Goal: Transaction & Acquisition: Purchase product/service

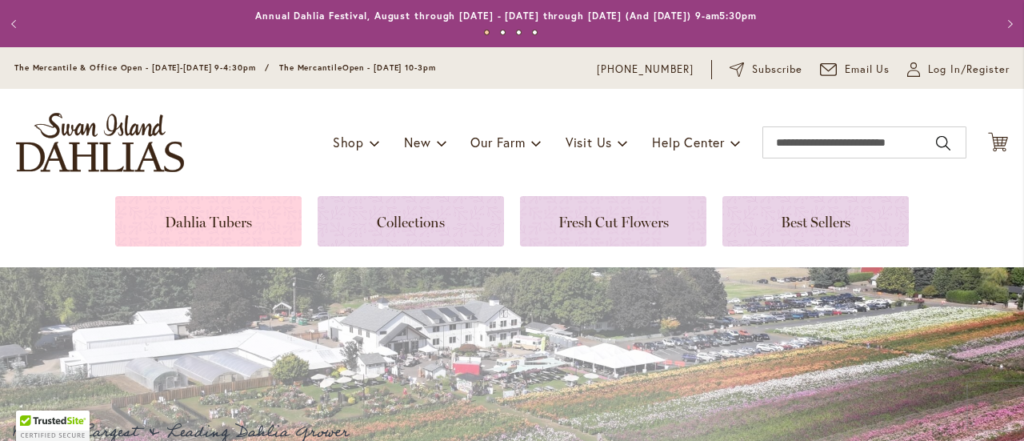
click at [237, 206] on link at bounding box center [208, 221] width 186 height 50
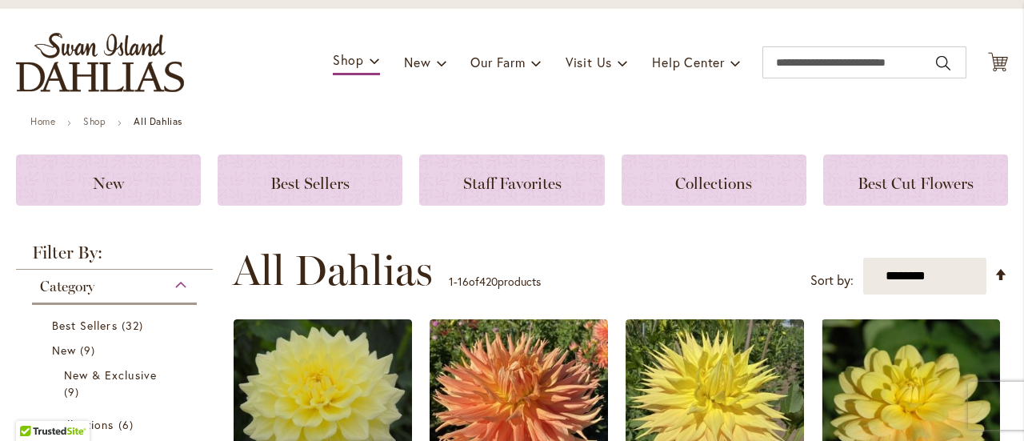
scroll to position [160, 0]
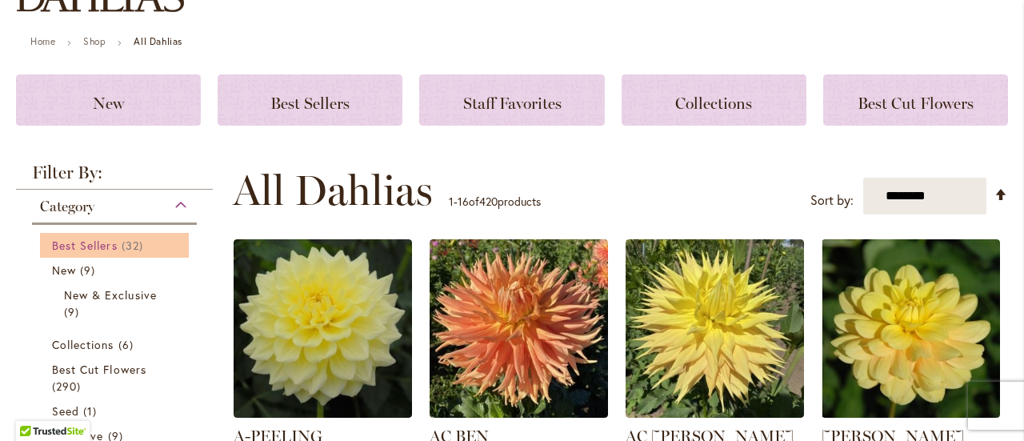
click at [129, 242] on span "32 items" at bounding box center [135, 245] width 26 height 17
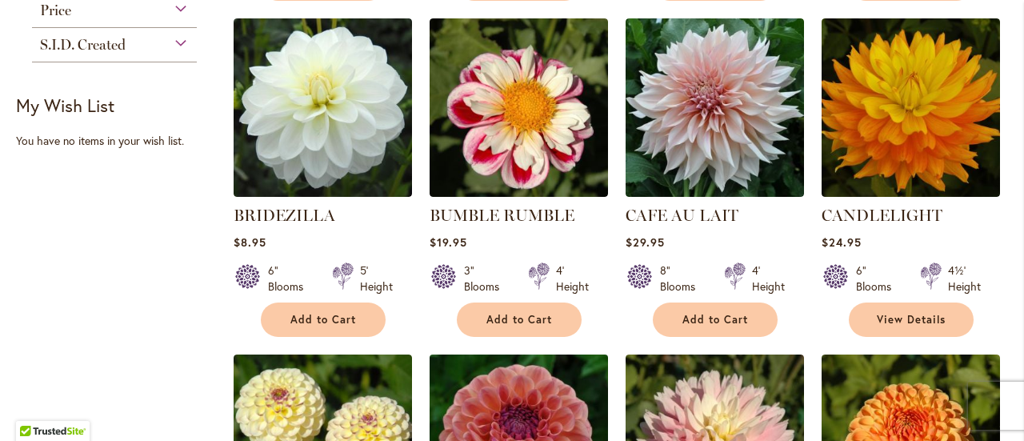
scroll to position [720, 0]
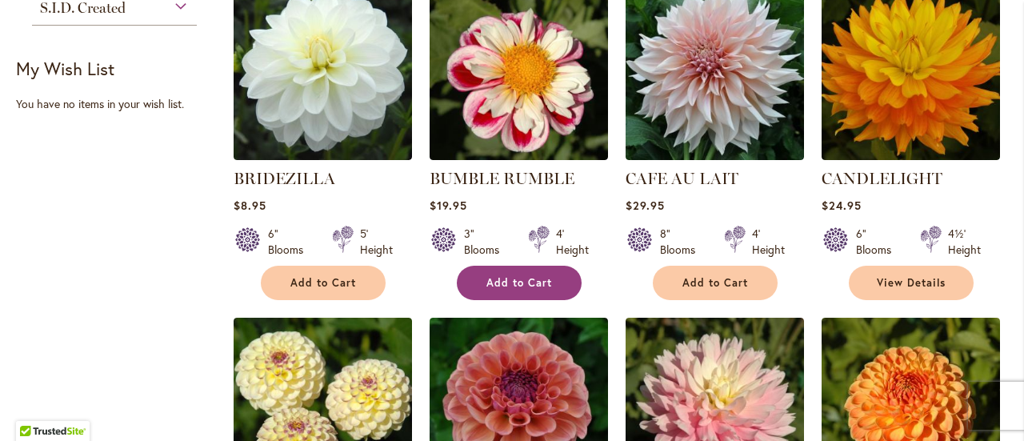
click at [539, 282] on span "Add to Cart" at bounding box center [519, 283] width 66 height 14
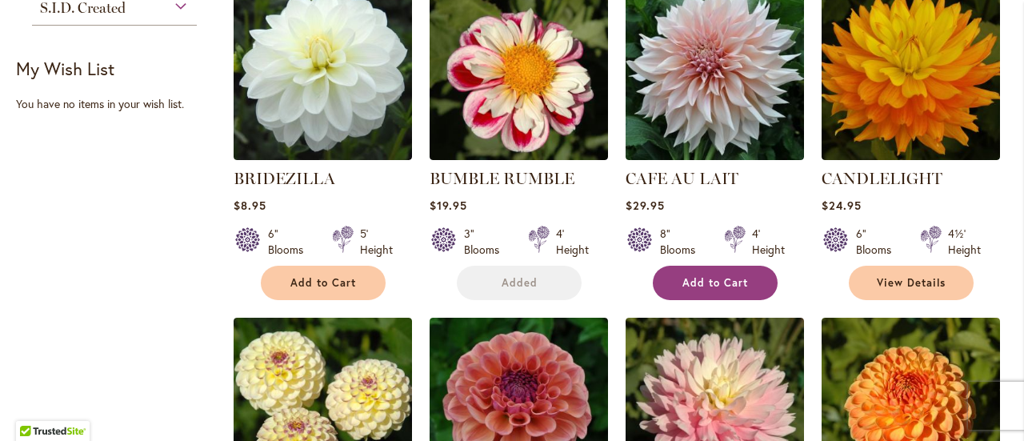
scroll to position [762, 0]
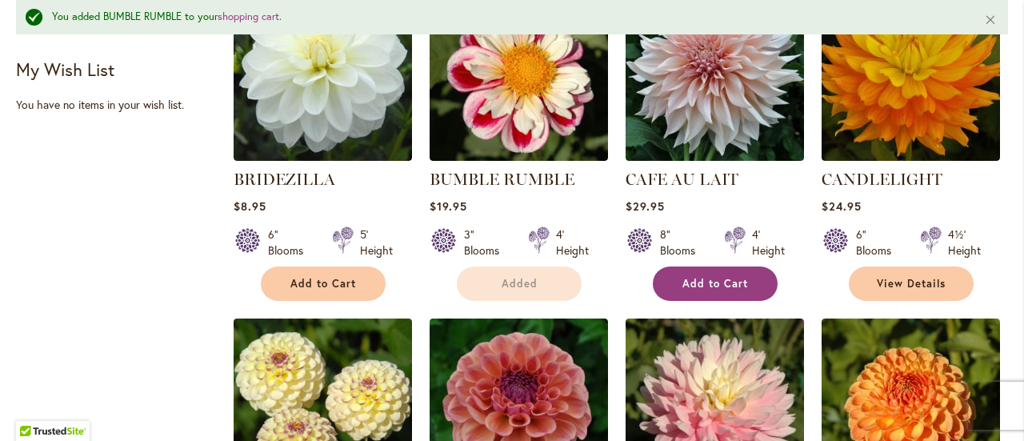
click at [747, 287] on button "Add to Cart" at bounding box center [715, 283] width 125 height 34
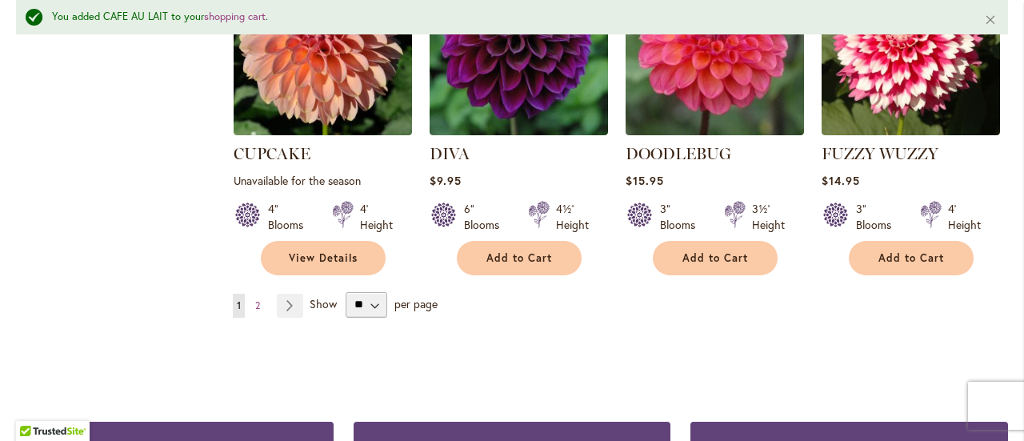
scroll to position [1642, 0]
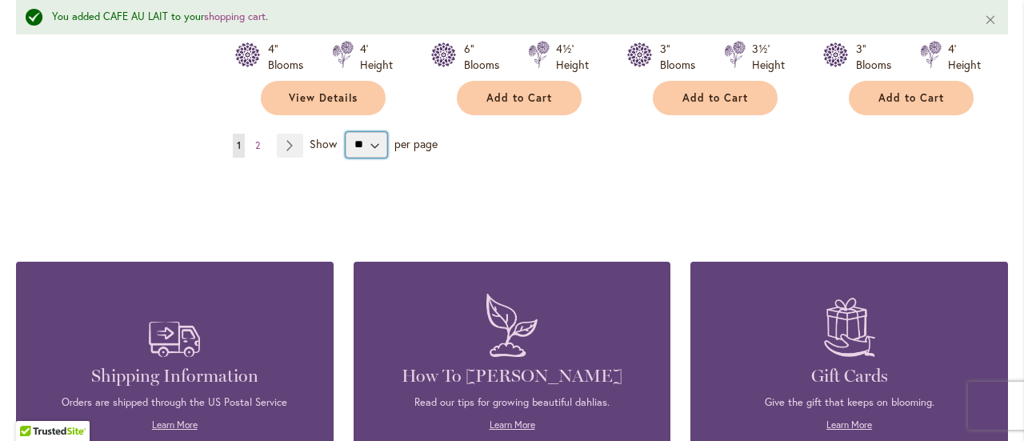
click at [378, 132] on select "** ** ** **" at bounding box center [367, 145] width 42 height 26
select select "**"
click at [346, 132] on select "** ** ** **" at bounding box center [367, 145] width 42 height 26
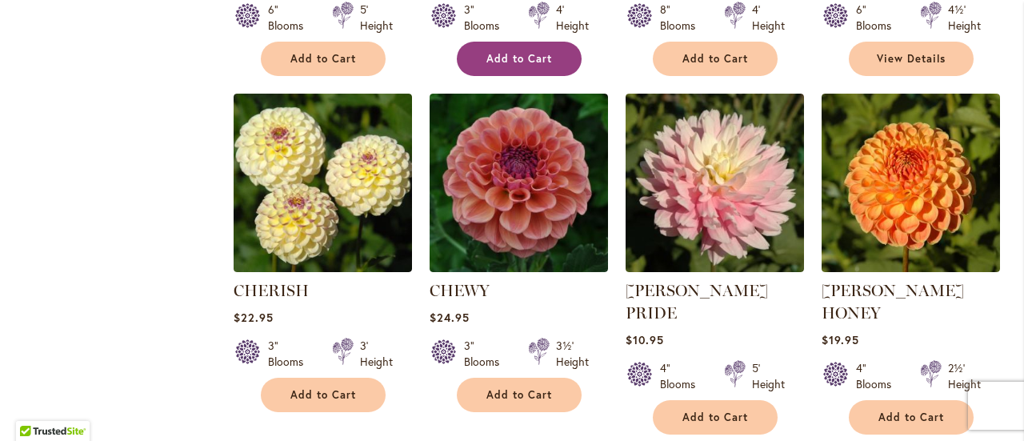
scroll to position [960, 0]
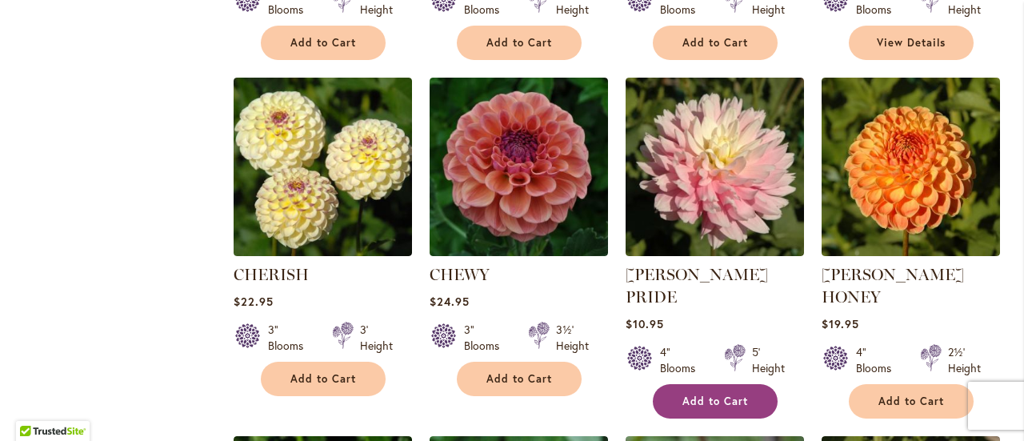
click at [746, 384] on button "Add to Cart" at bounding box center [715, 401] width 125 height 34
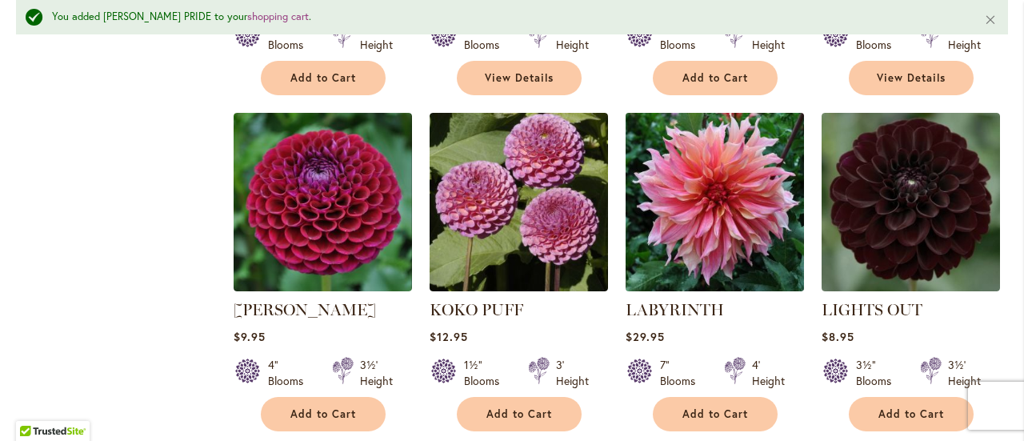
scroll to position [2042, 0]
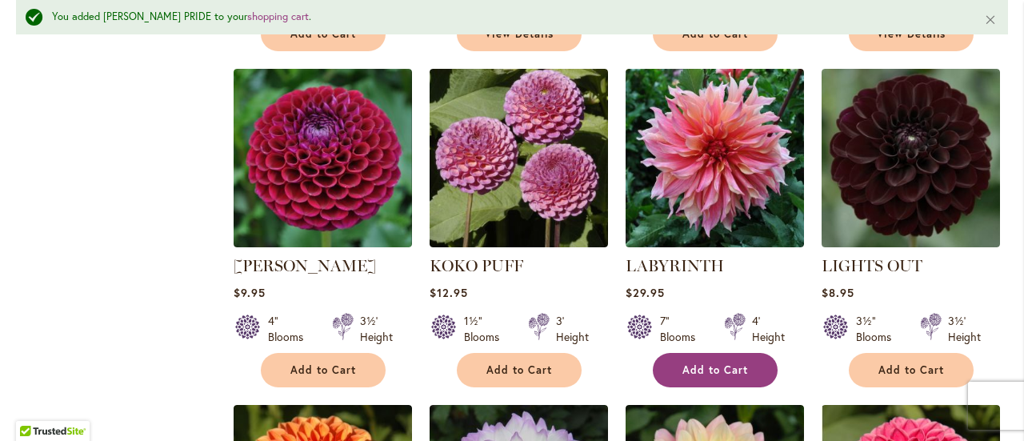
click at [714, 363] on span "Add to Cart" at bounding box center [715, 370] width 66 height 14
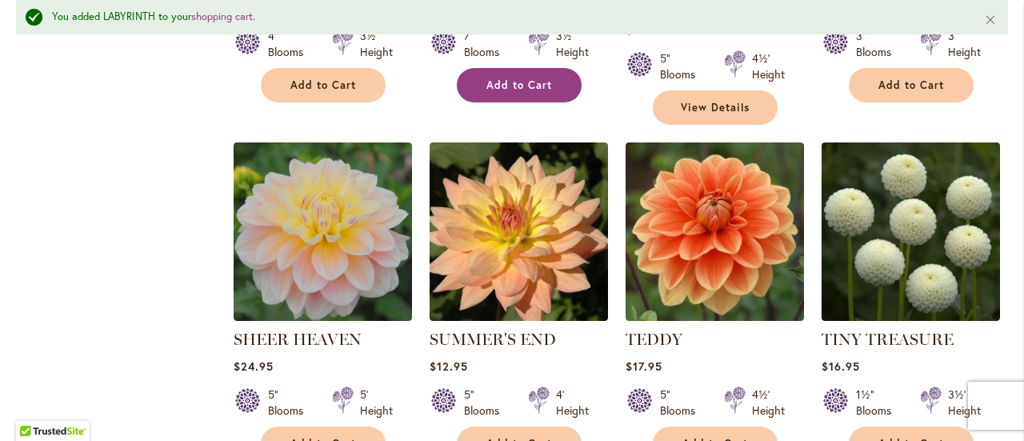
scroll to position [2682, 0]
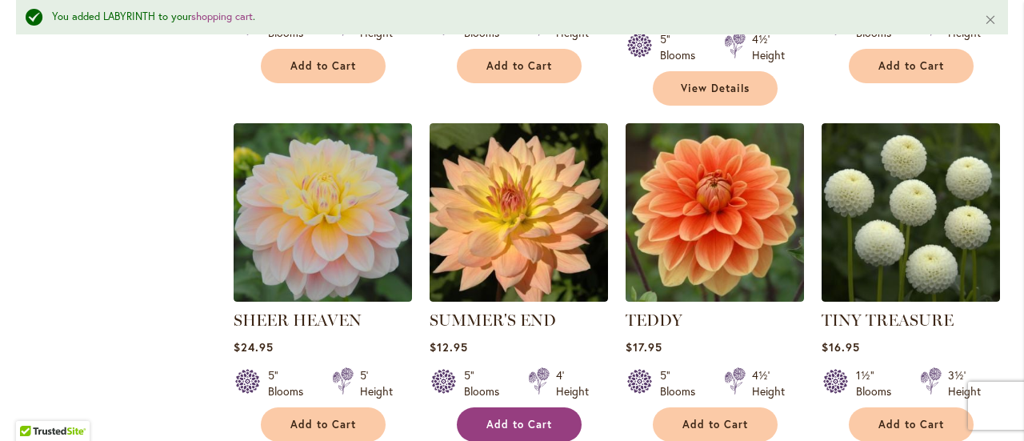
click at [549, 407] on button "Add to Cart" at bounding box center [519, 424] width 125 height 34
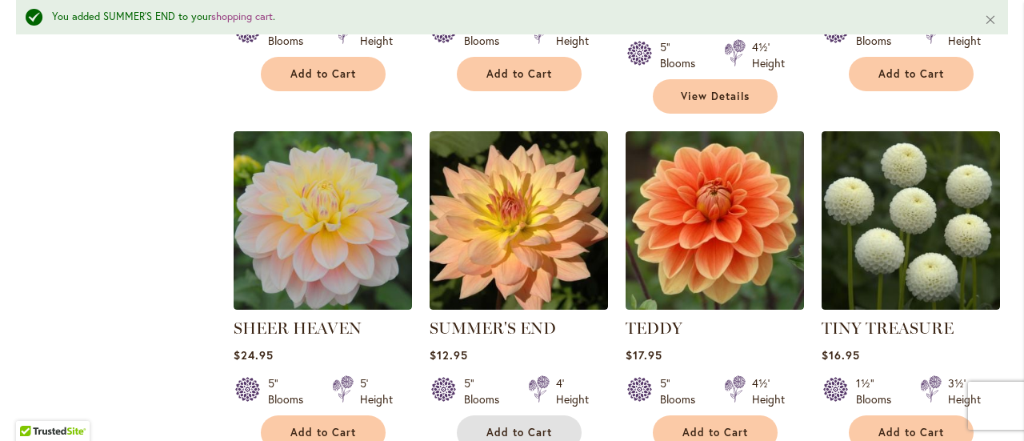
scroll to position [2762, 0]
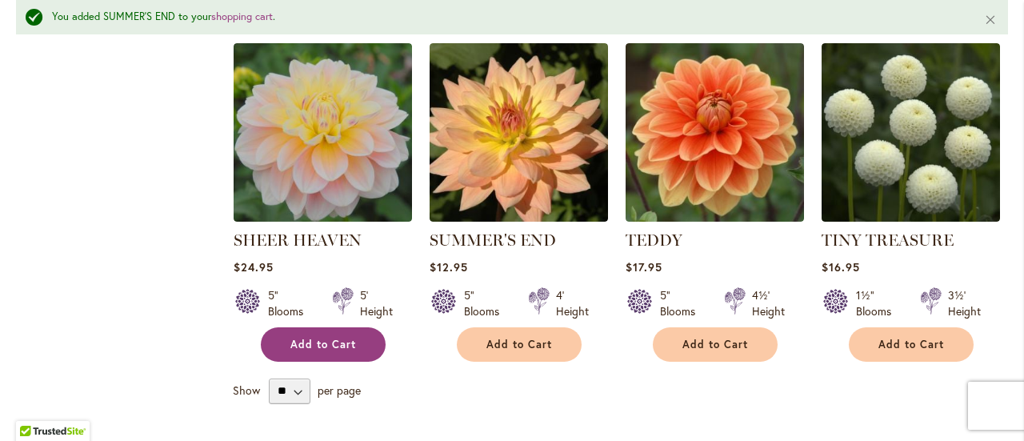
click at [354, 338] on span "Add to Cart" at bounding box center [323, 345] width 66 height 14
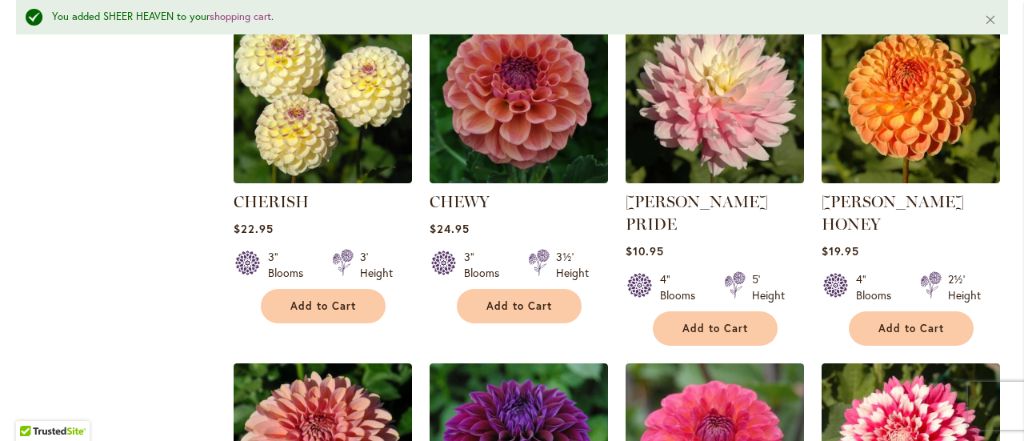
scroll to position [1082, 0]
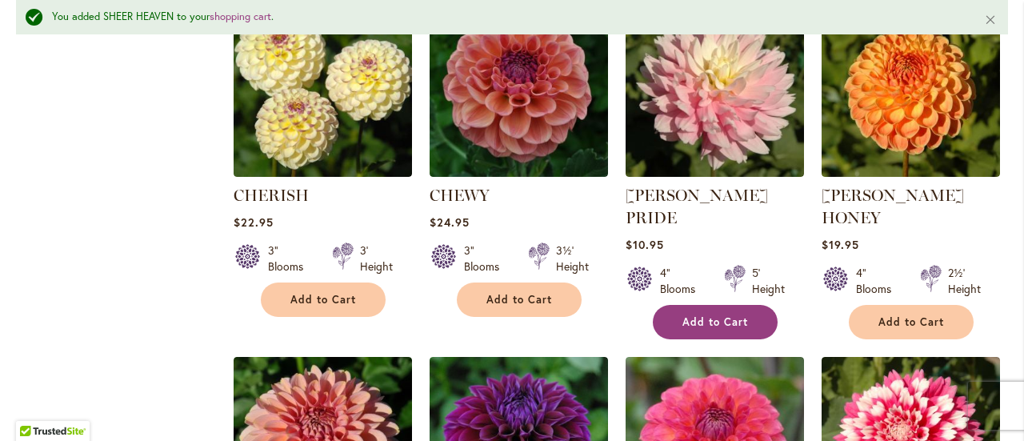
click at [694, 315] on span "Add to Cart" at bounding box center [715, 322] width 66 height 14
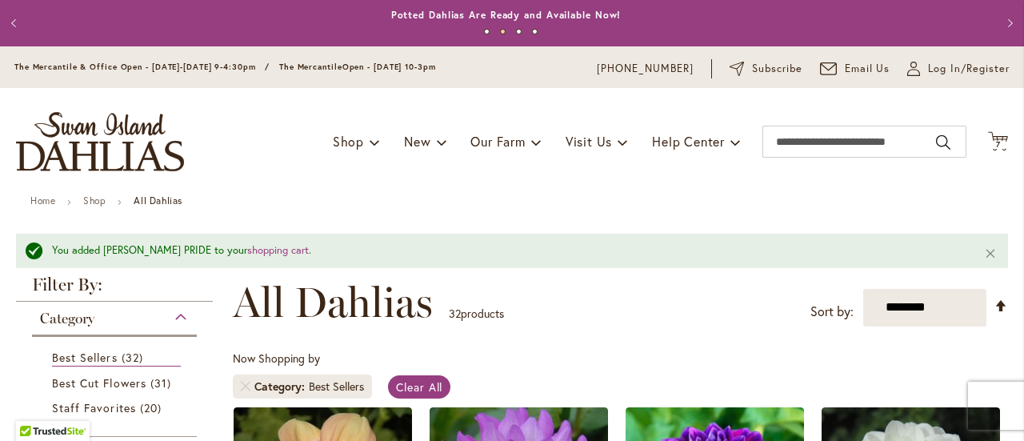
scroll to position [0, 0]
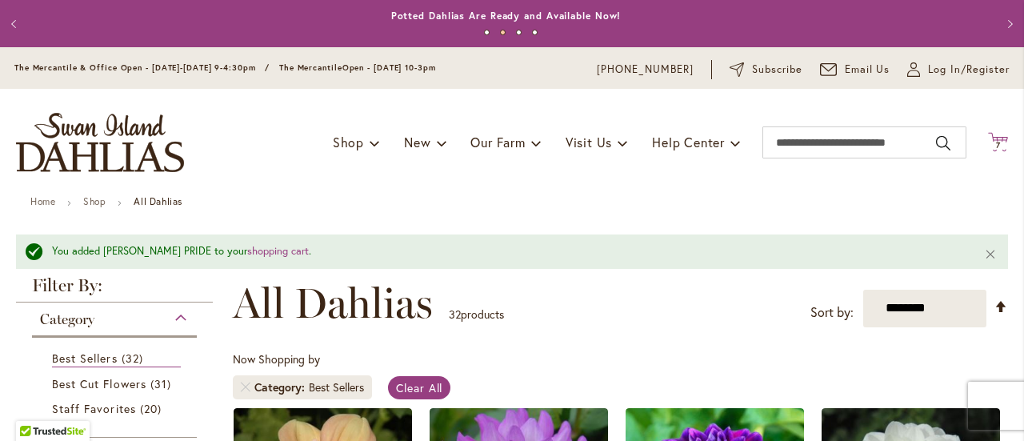
click at [988, 140] on icon "Cart .cls-1 { fill: #231f20; }" at bounding box center [998, 142] width 20 height 20
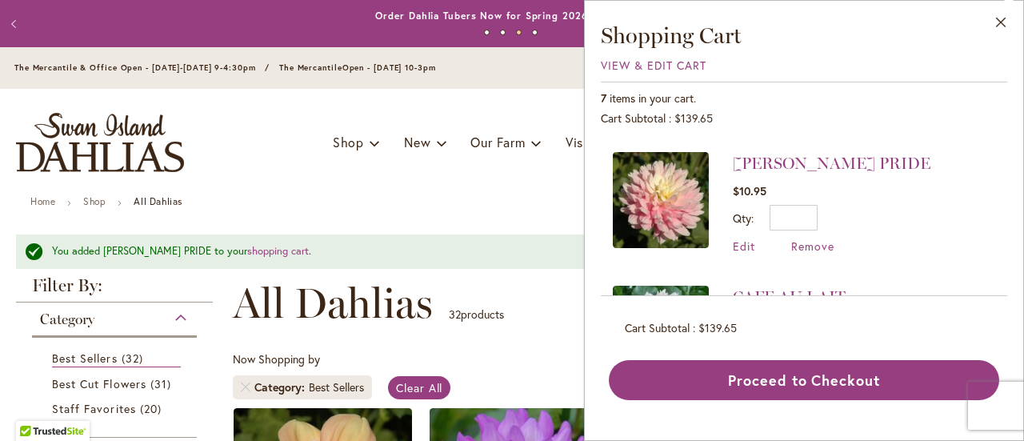
scroll to position [400, 0]
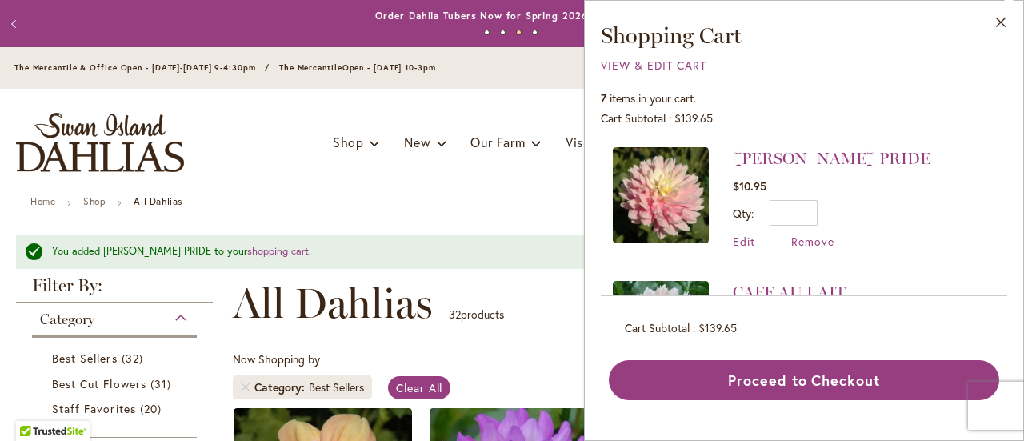
click at [742, 242] on span "Edit" at bounding box center [744, 241] width 22 height 15
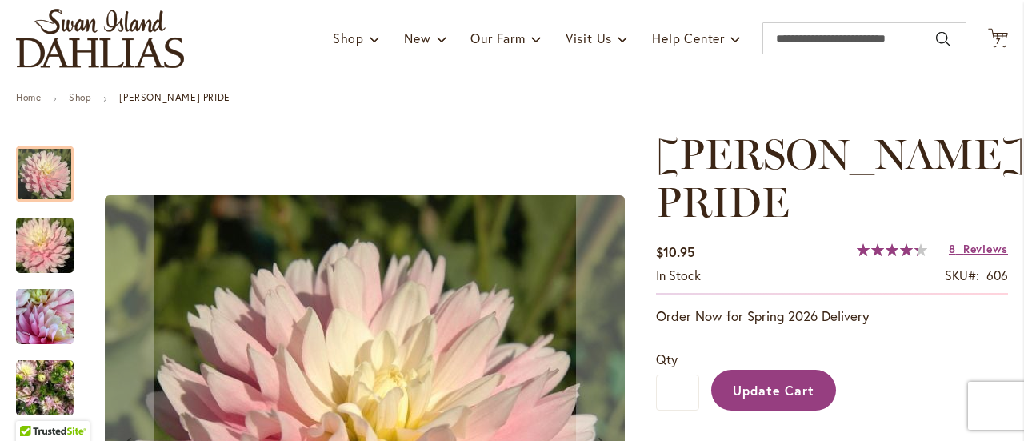
scroll to position [240, 0]
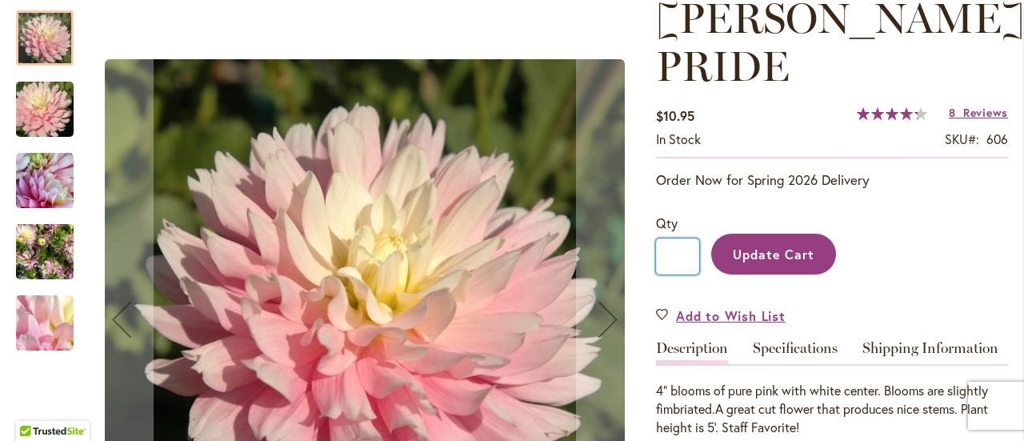
click at [678, 252] on input "*" at bounding box center [677, 256] width 43 height 36
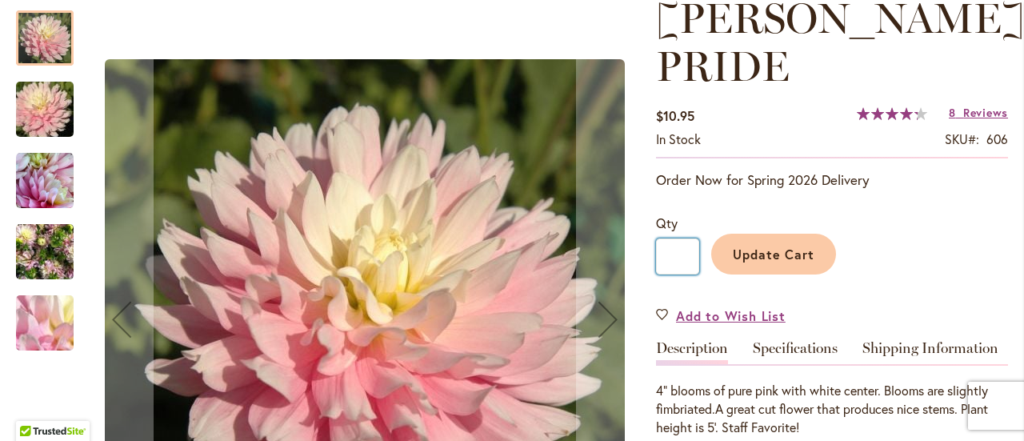
type input "*"
click at [796, 247] on span "Update Cart" at bounding box center [774, 254] width 82 height 17
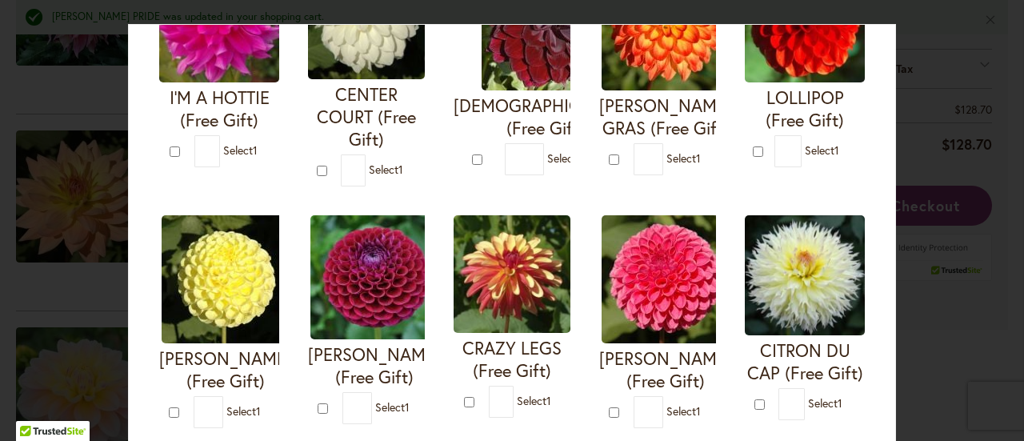
scroll to position [240, 0]
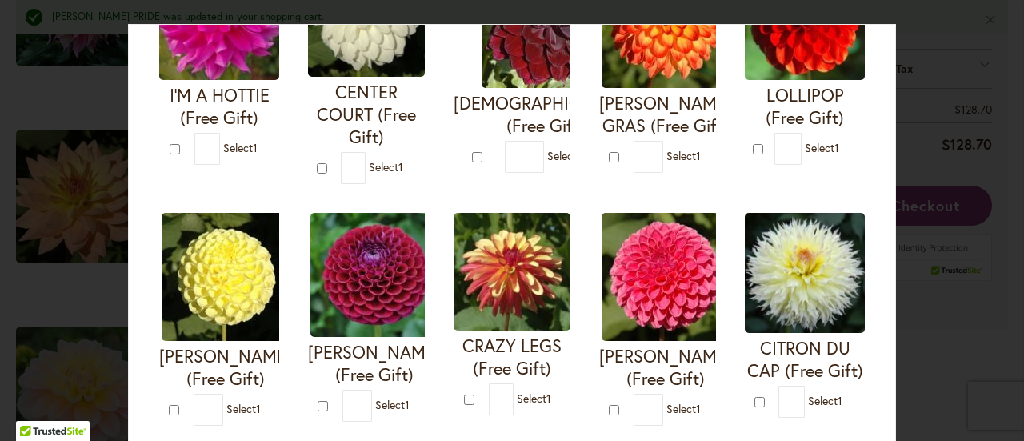
click at [262, 57] on img at bounding box center [219, 20] width 120 height 120
type input "*"
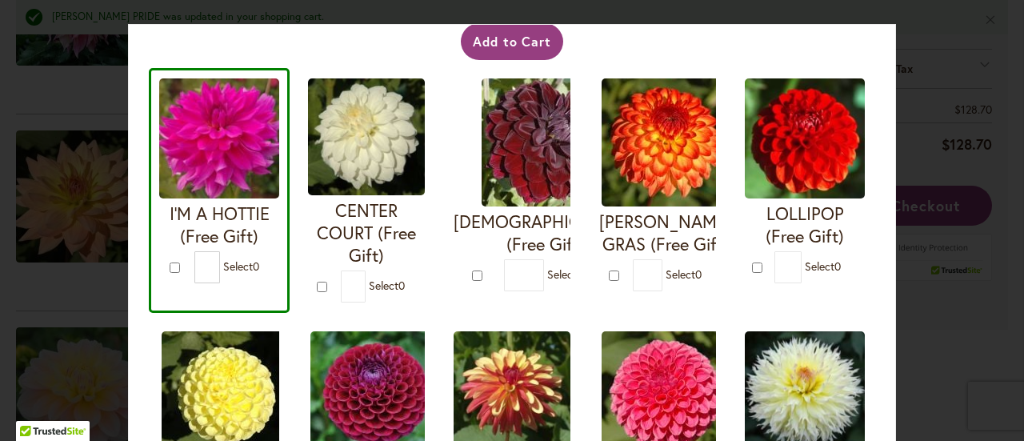
scroll to position [0, 0]
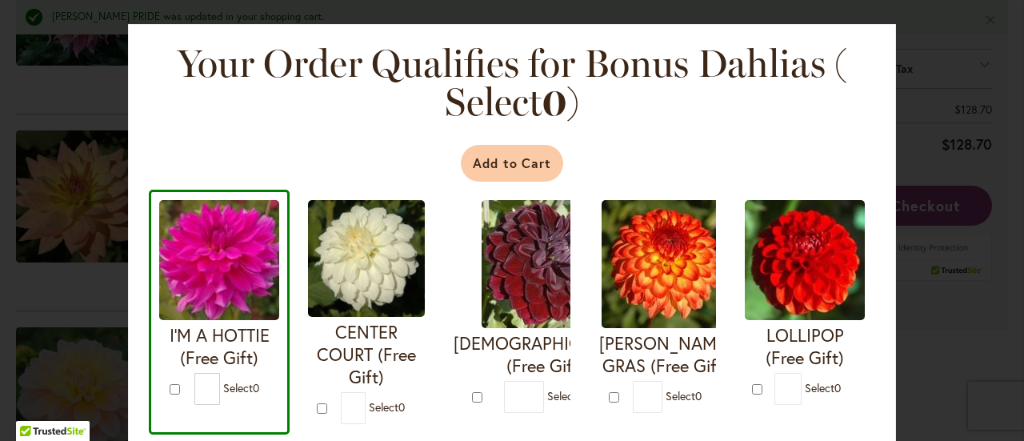
click at [533, 167] on button "Add to Cart" at bounding box center [512, 163] width 103 height 37
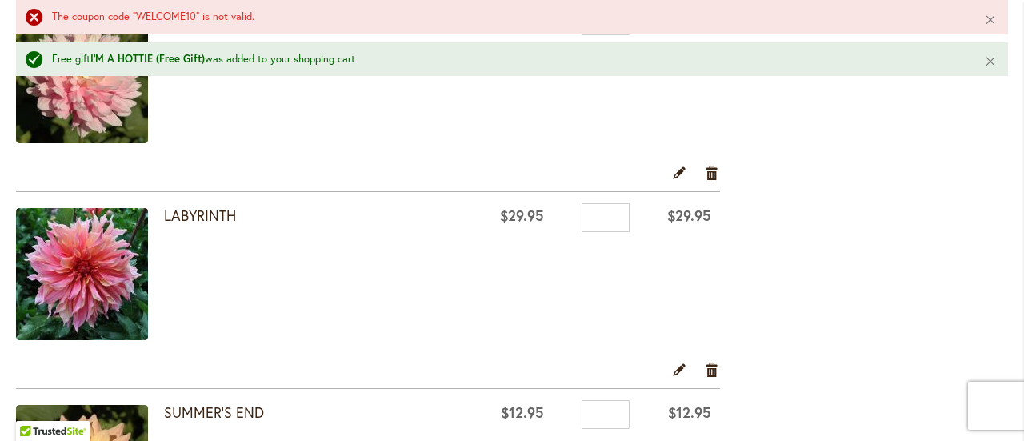
scroll to position [800, 0]
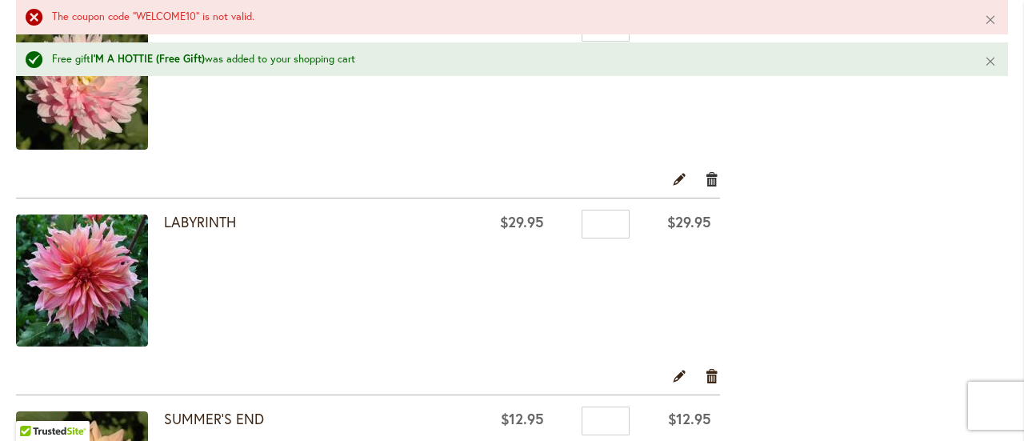
click at [707, 174] on link "Remove item" at bounding box center [712, 179] width 15 height 18
